Goal: Information Seeking & Learning: Understand process/instructions

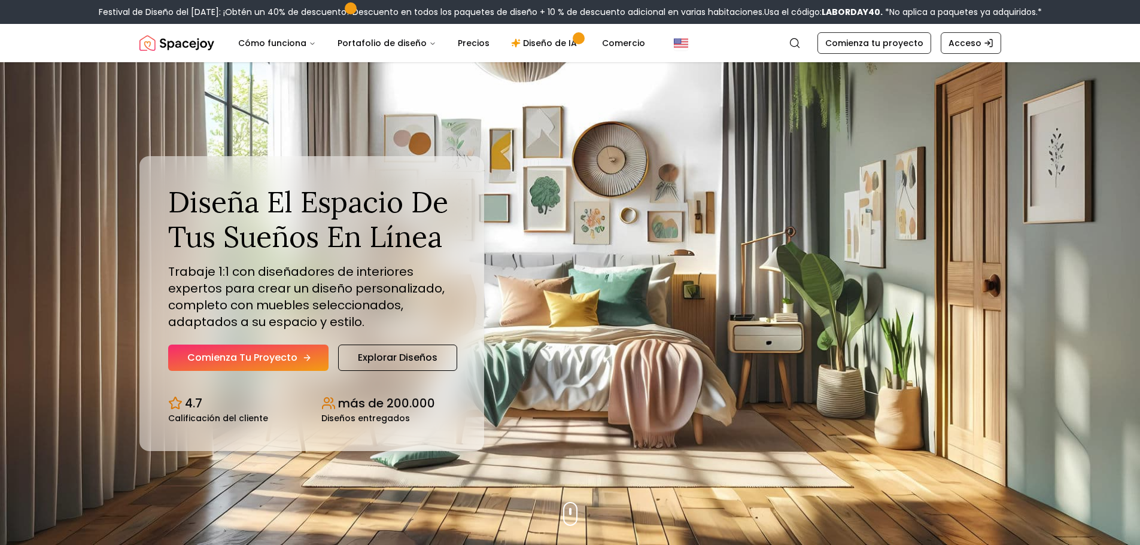
click at [269, 357] on font "Comienza tu proyecto" at bounding box center [242, 358] width 110 height 14
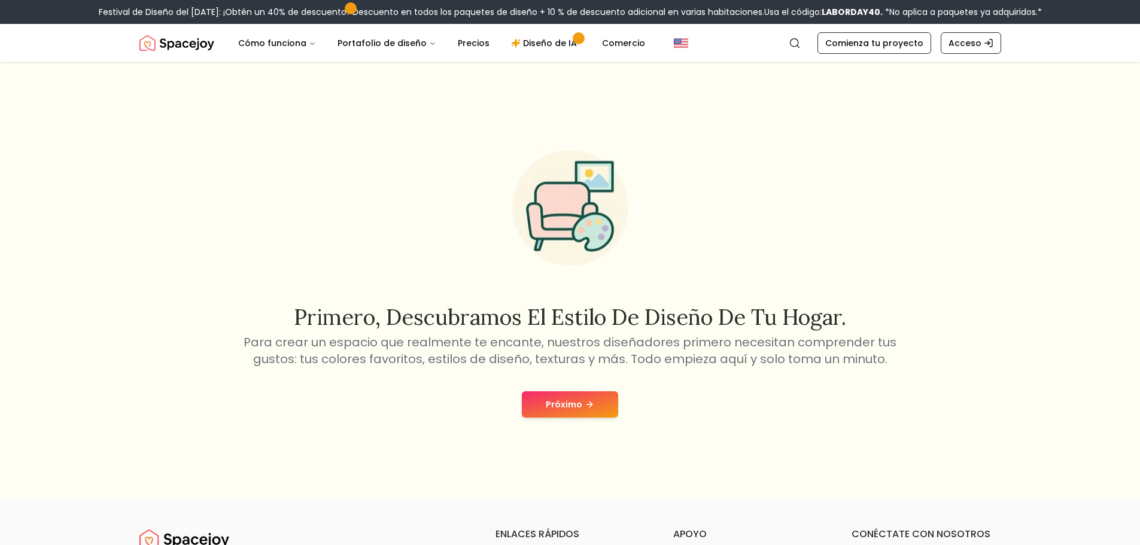
click at [560, 418] on div "Próximo" at bounding box center [570, 404] width 1121 height 45
click at [560, 412] on button "Próximo" at bounding box center [570, 404] width 96 height 26
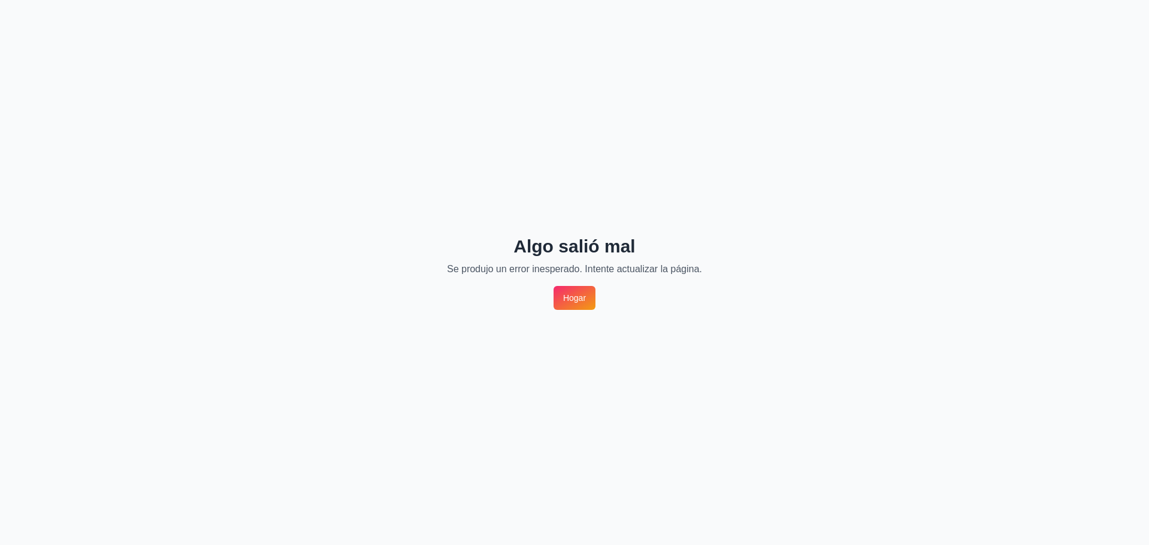
click at [579, 301] on font "Hogar" at bounding box center [574, 298] width 23 height 10
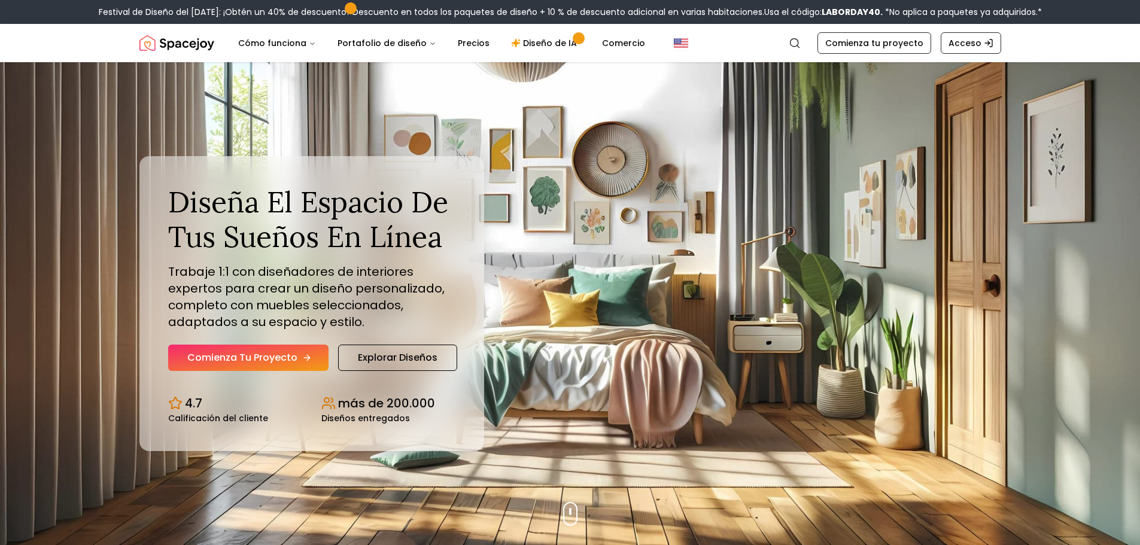
click at [272, 354] on font "Comienza tu proyecto" at bounding box center [242, 358] width 110 height 14
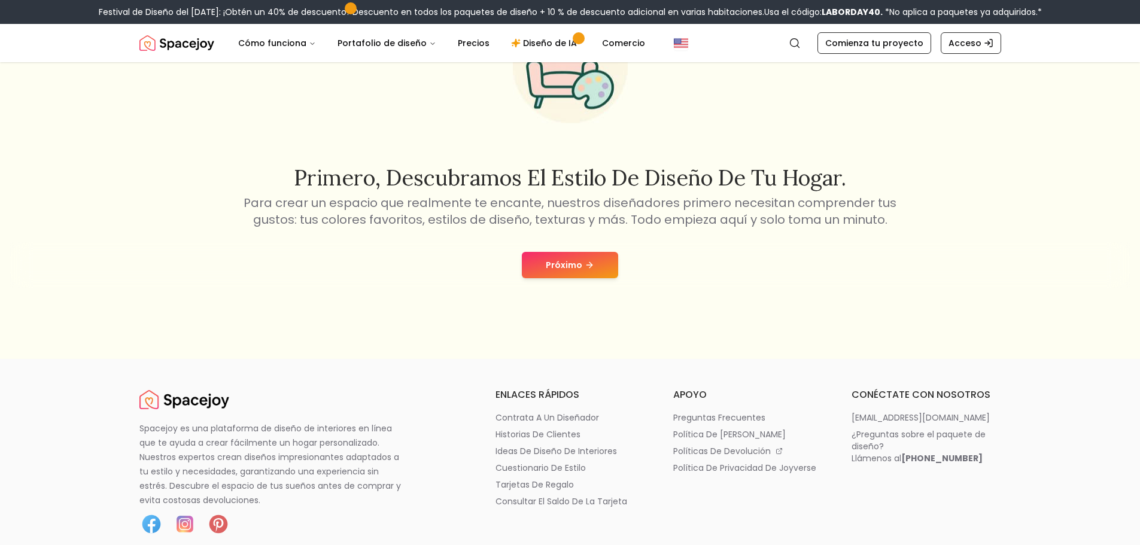
scroll to position [133, 0]
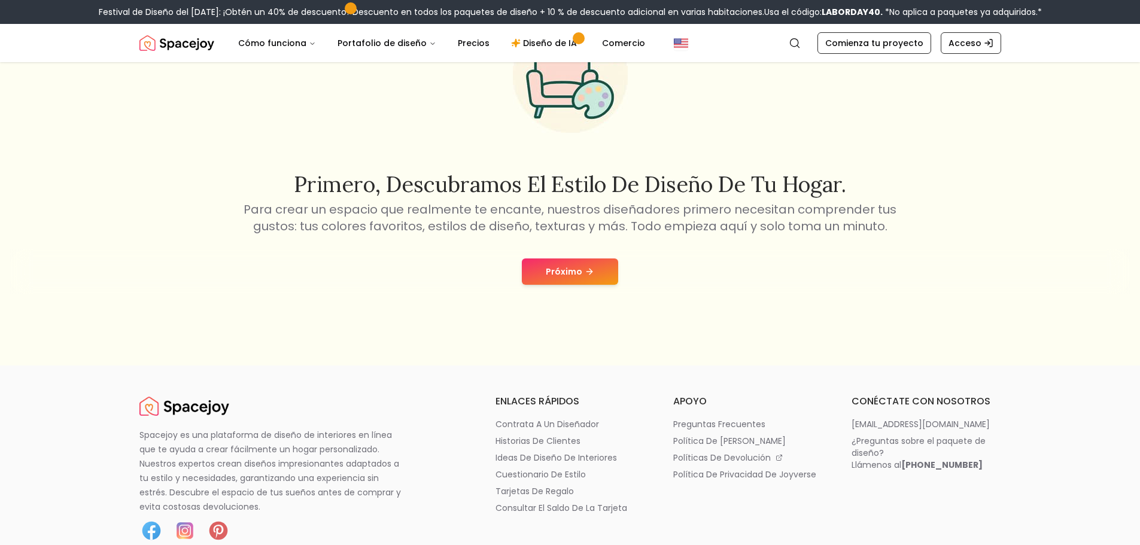
click at [575, 277] on font "Próximo" at bounding box center [564, 272] width 37 height 12
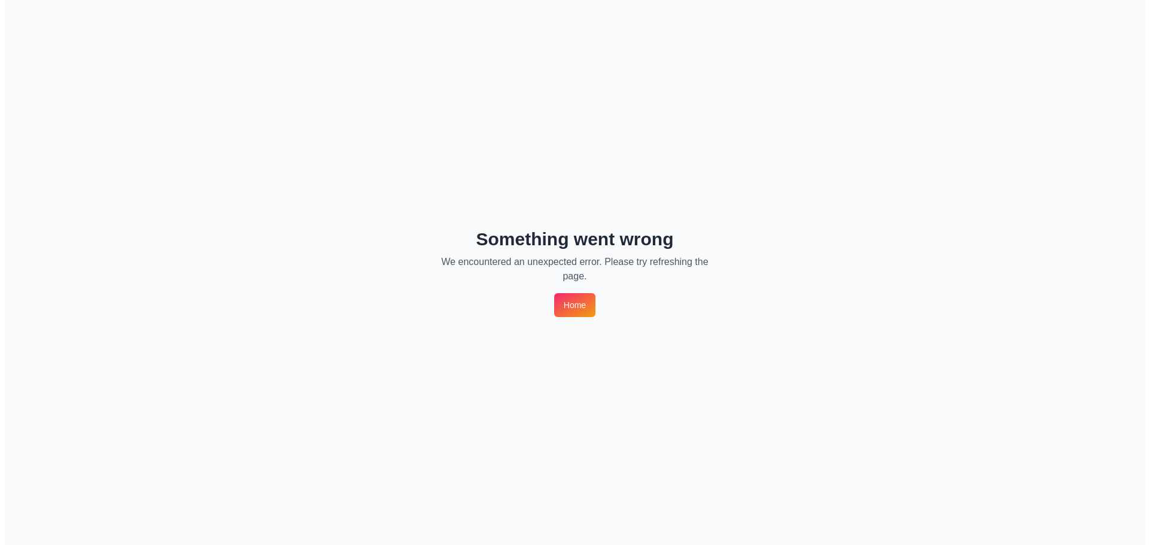
scroll to position [0, 0]
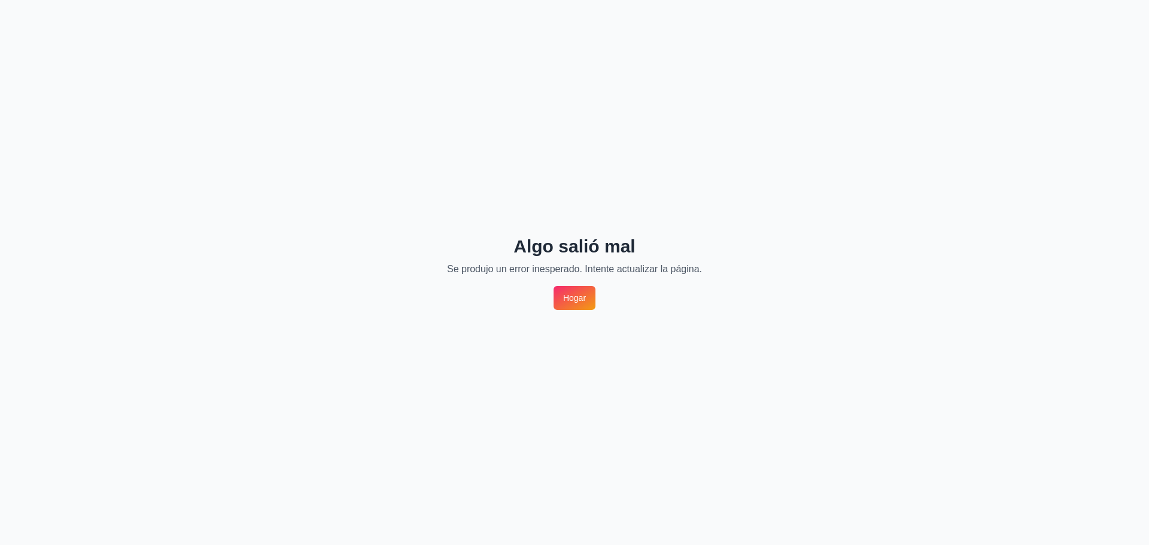
click at [574, 297] on font "Hogar" at bounding box center [574, 298] width 23 height 10
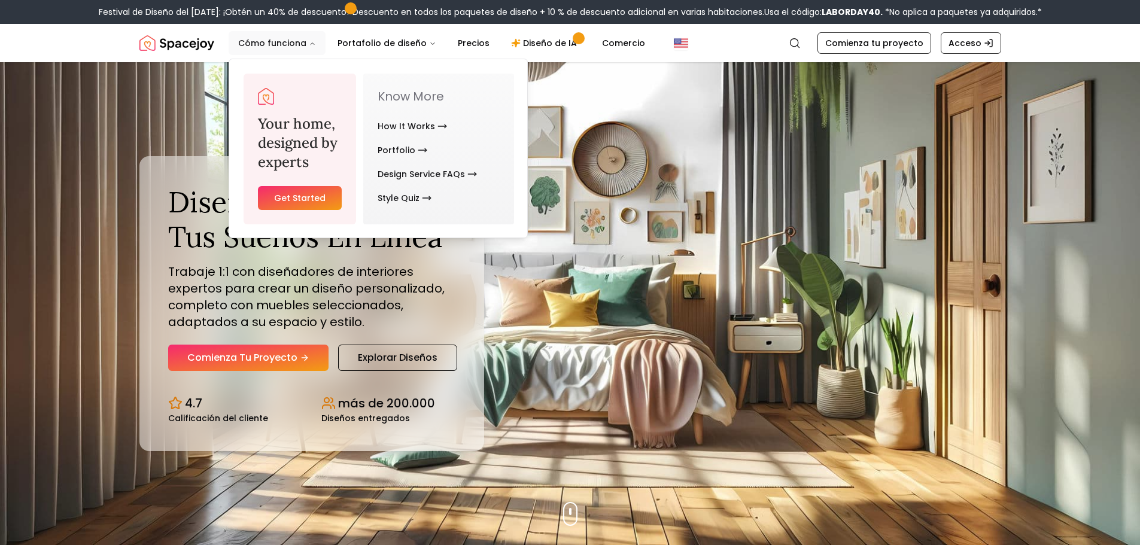
click at [284, 44] on font "Cómo funciona" at bounding box center [272, 43] width 68 height 12
